Goal: Find specific page/section: Find specific page/section

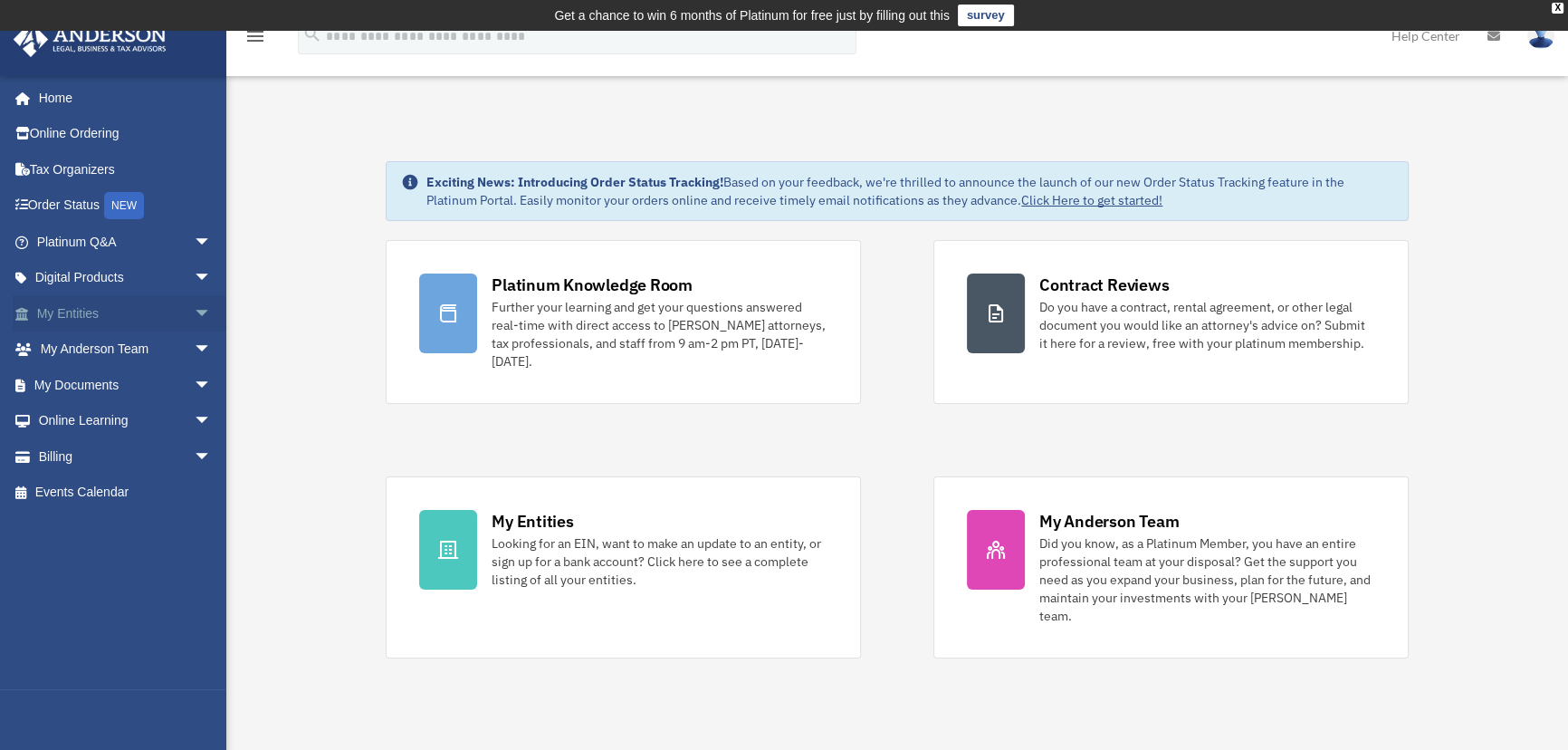
click at [97, 312] on link "My Entities arrow_drop_down" at bounding box center [126, 313] width 227 height 36
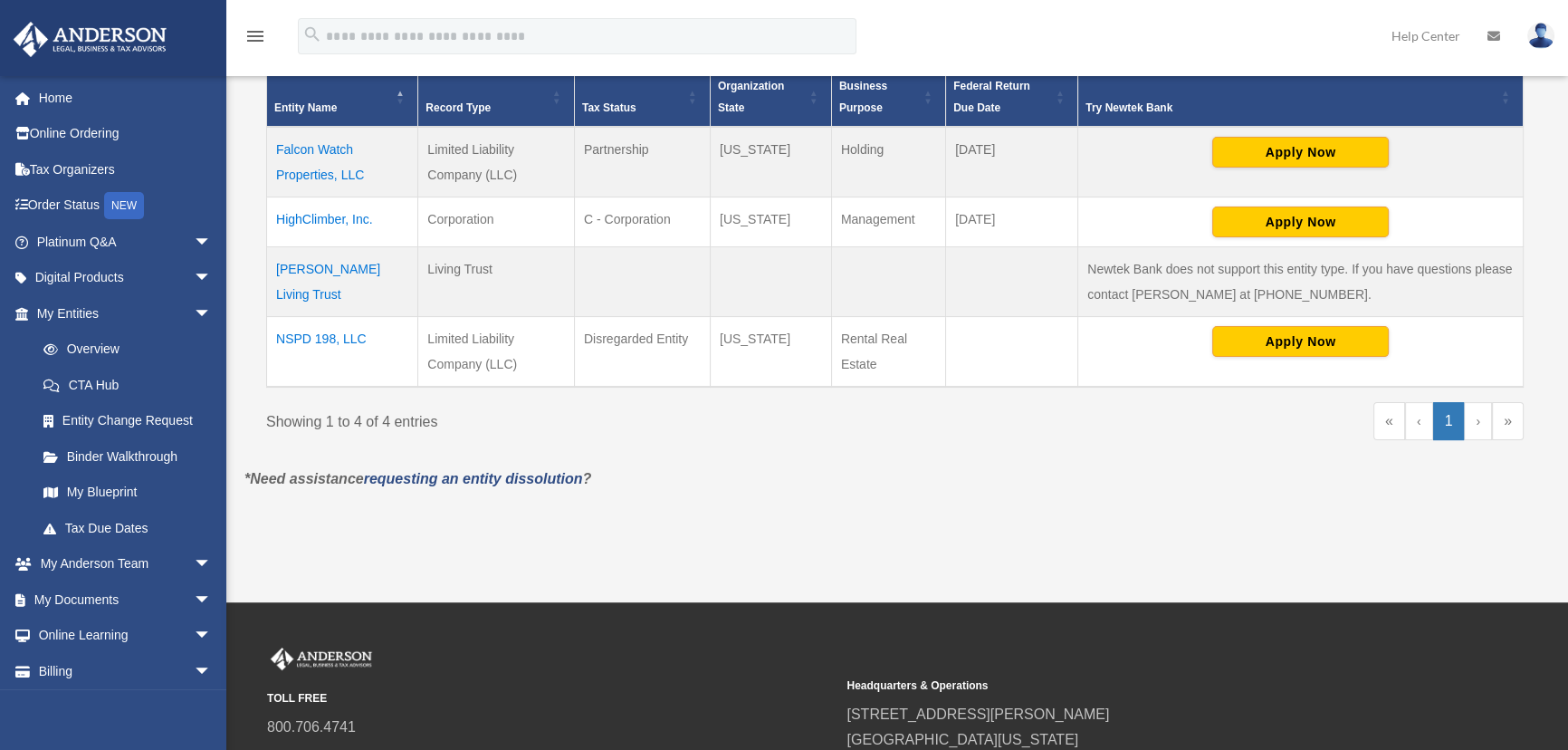
scroll to position [442, 0]
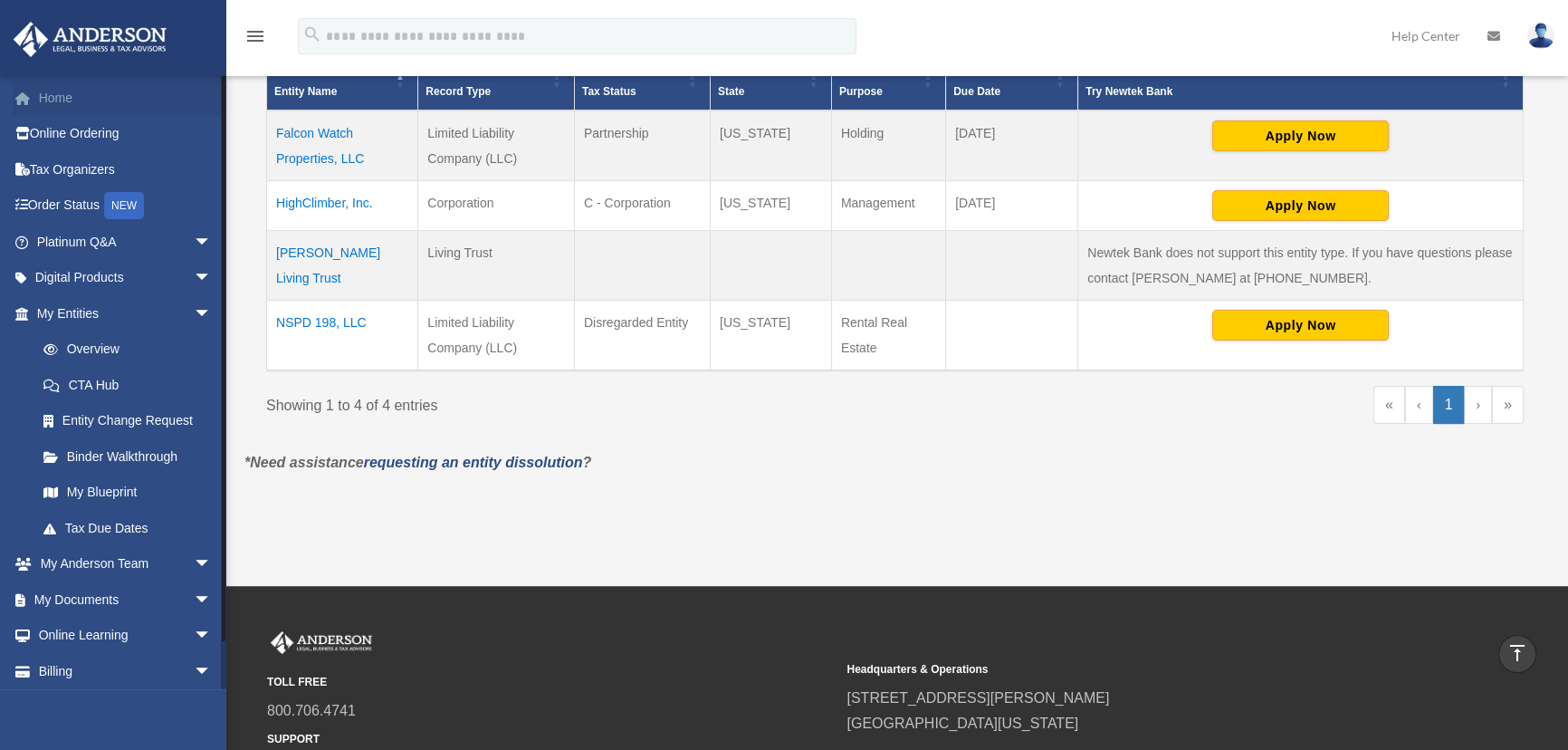
click at [88, 96] on link "Home" at bounding box center [126, 97] width 227 height 36
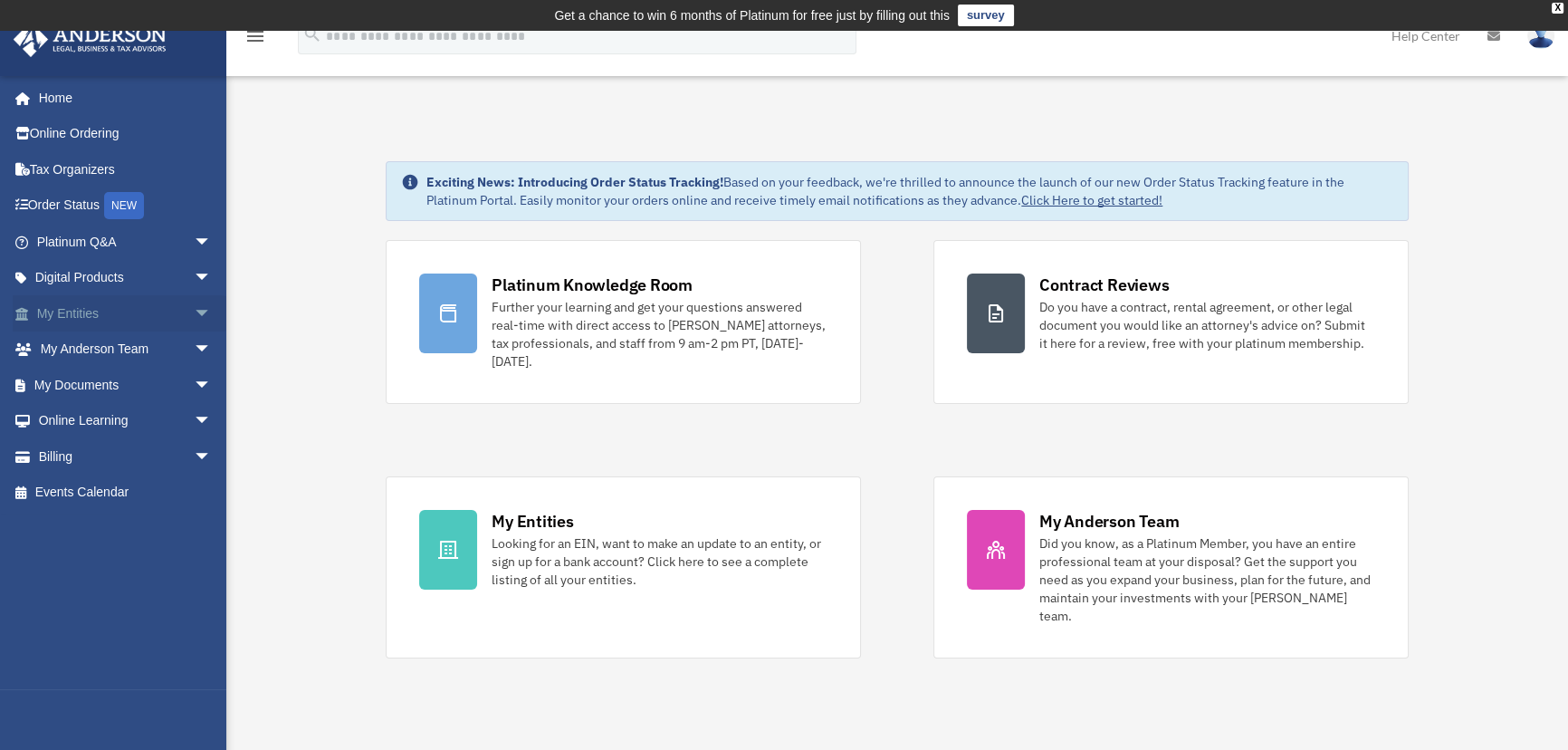
click at [80, 310] on link "My Entities arrow_drop_down" at bounding box center [126, 313] width 227 height 36
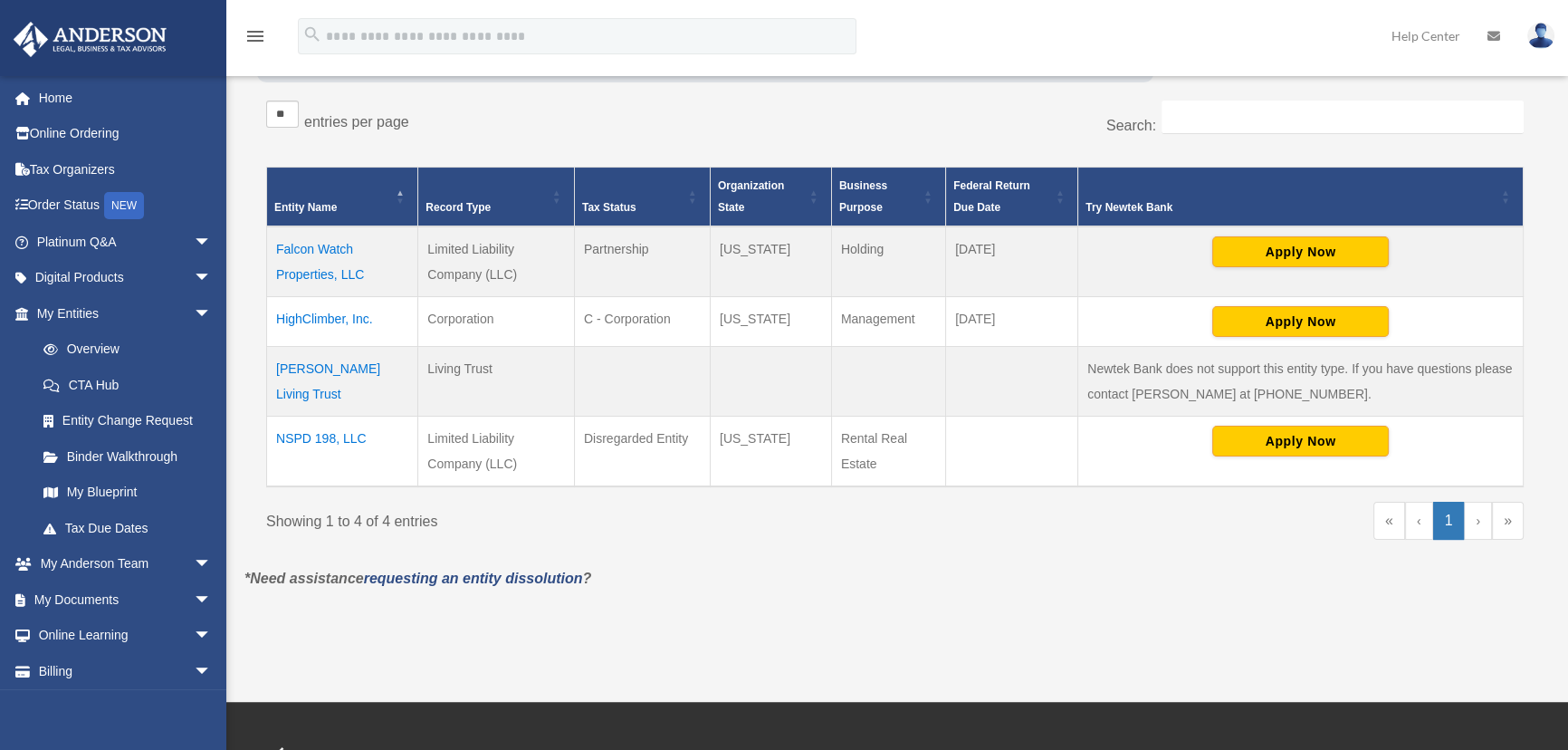
scroll to position [328, 0]
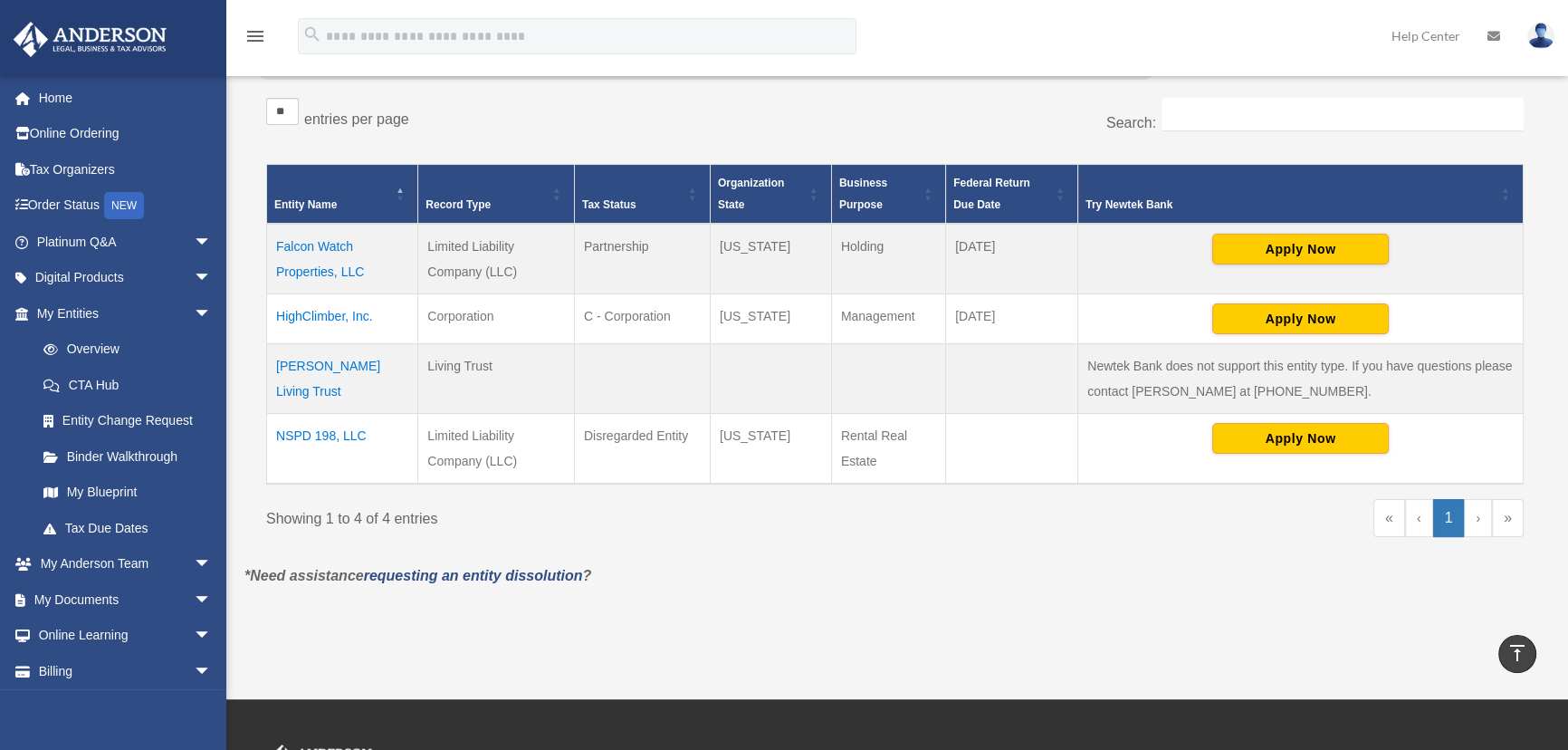
click at [326, 358] on td "Jensen Living Trust" at bounding box center [342, 379] width 151 height 70
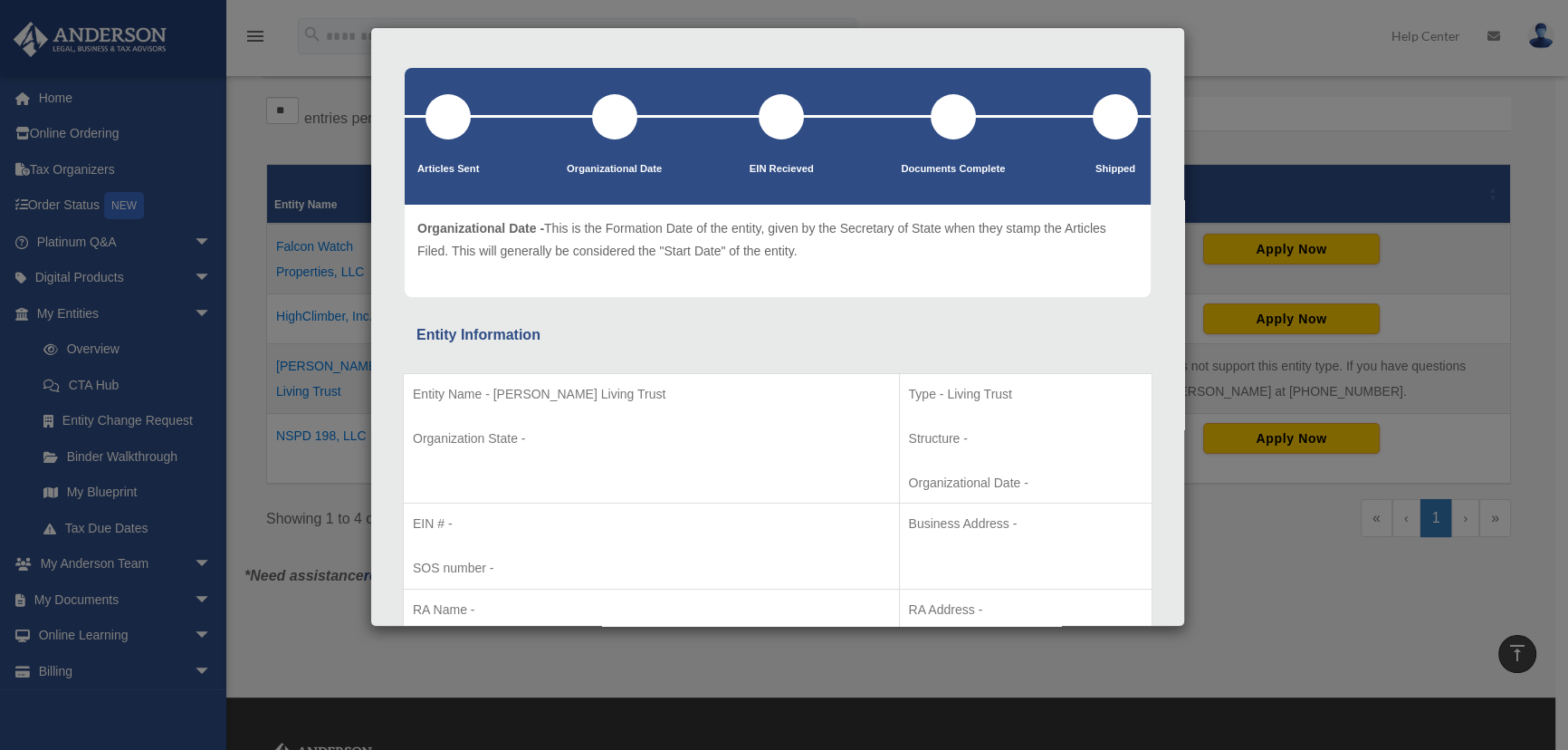
scroll to position [0, 0]
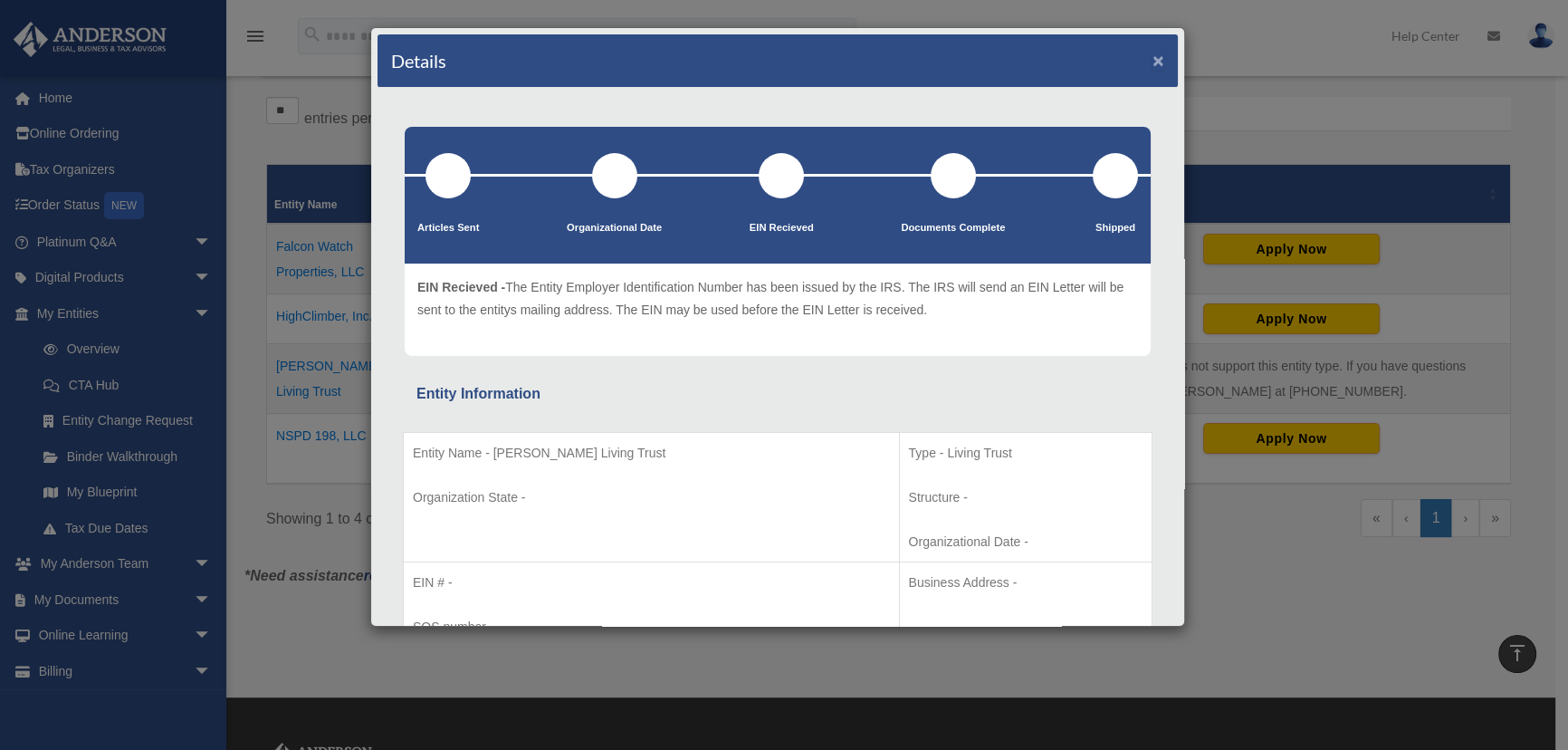
click at [1152, 53] on button "×" at bounding box center [1158, 60] width 12 height 19
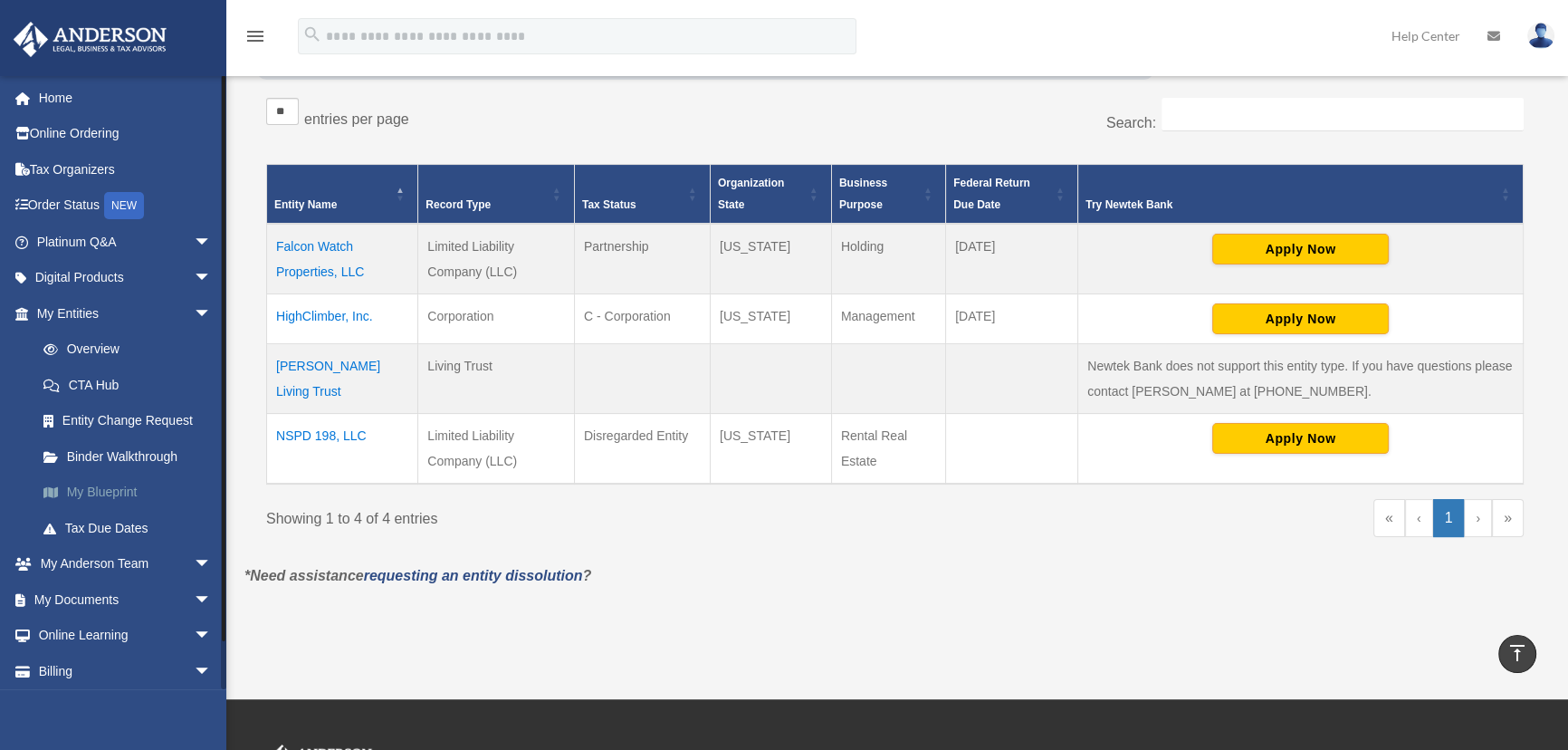
click at [102, 489] on link "My Blueprint" at bounding box center [131, 493] width 213 height 36
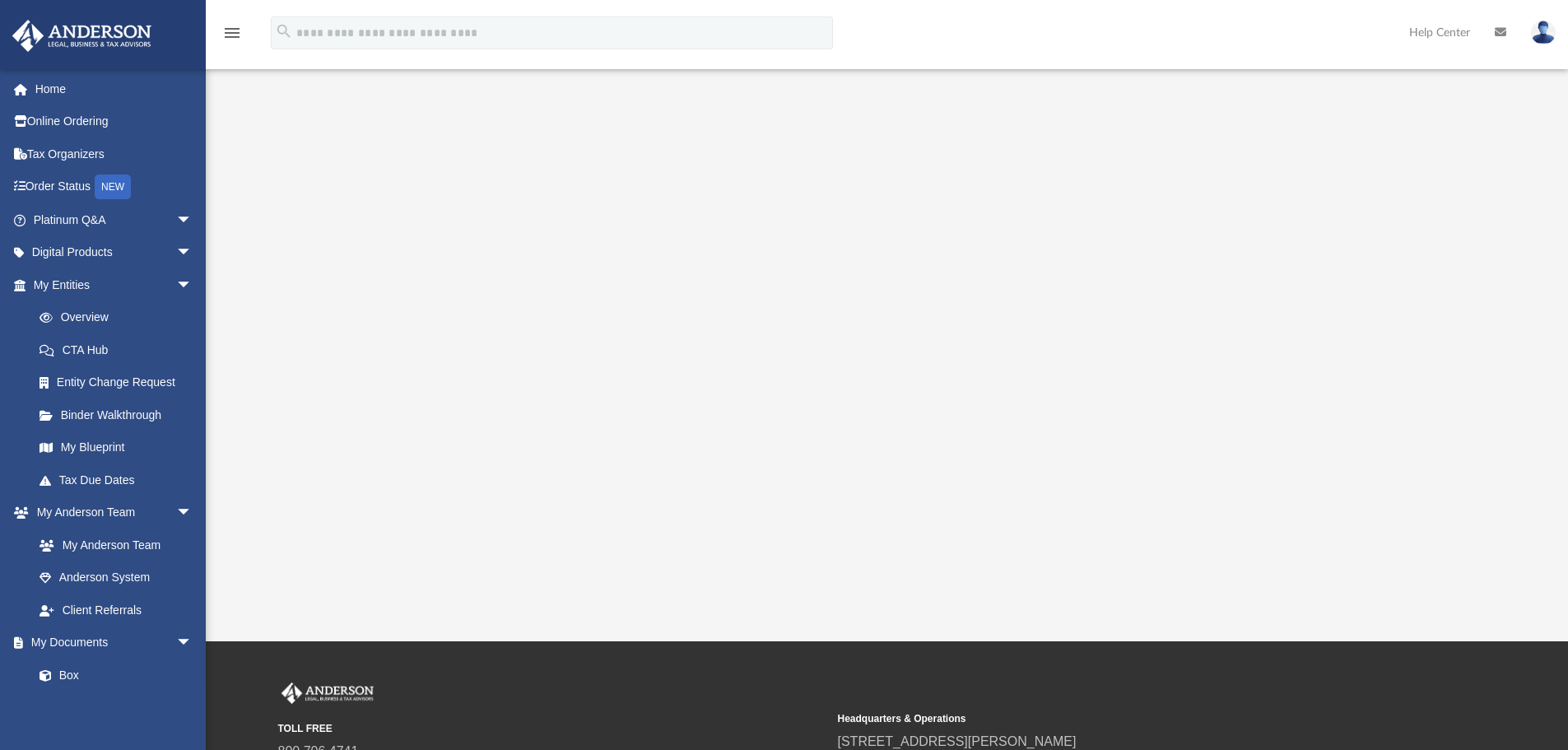
scroll to position [243, 0]
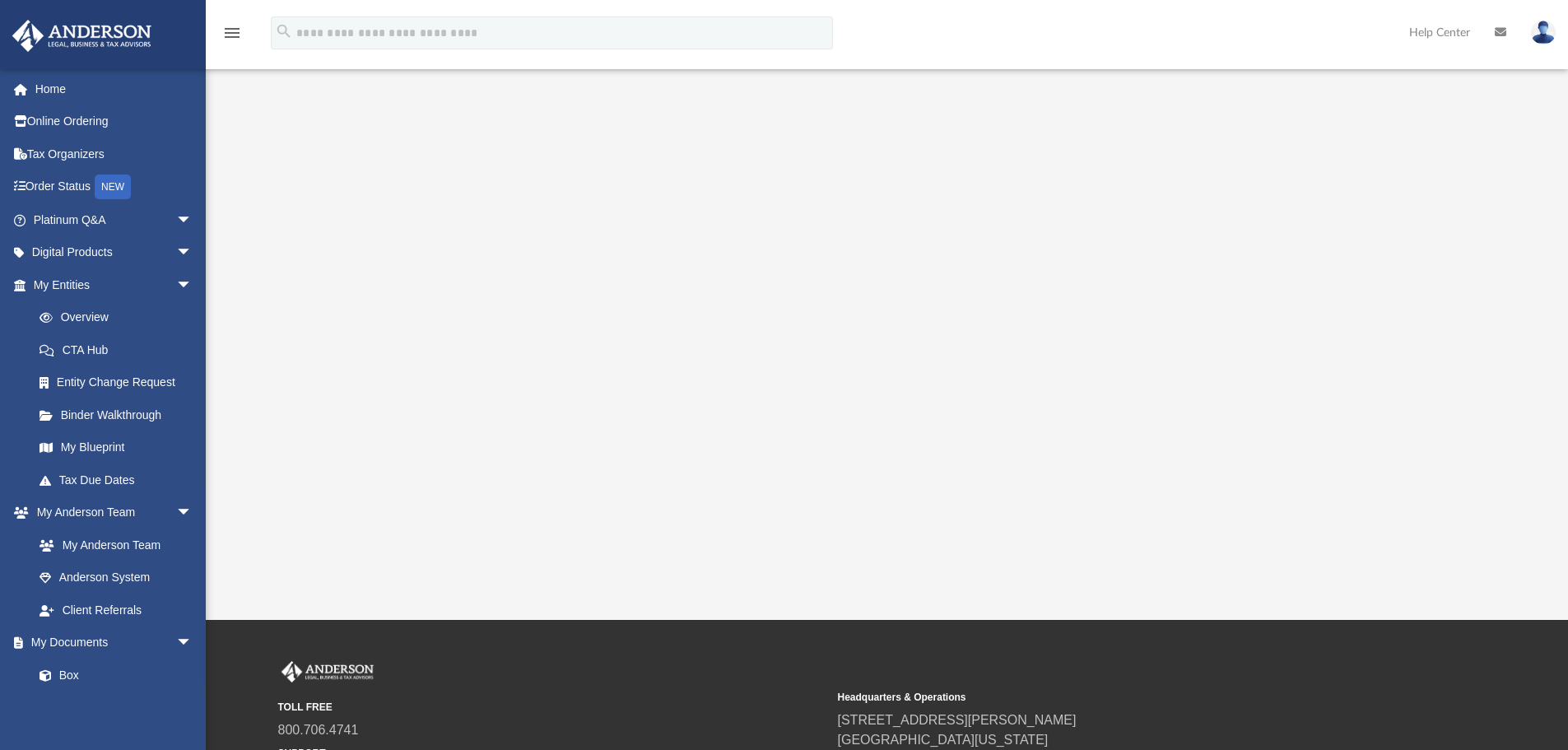
click at [318, 440] on div at bounding box center [887, 228] width 1226 height 658
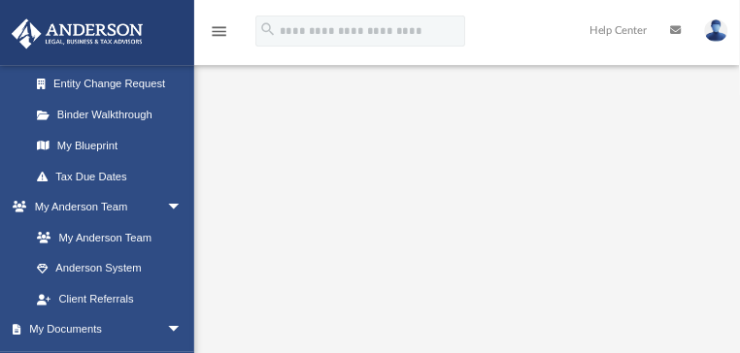
scroll to position [346, 0]
